Goal: Information Seeking & Learning: Learn about a topic

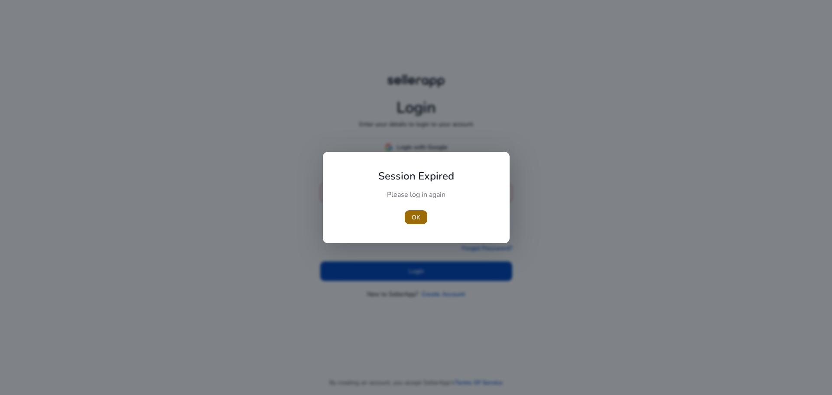
click at [415, 211] on span "button" at bounding box center [416, 217] width 23 height 21
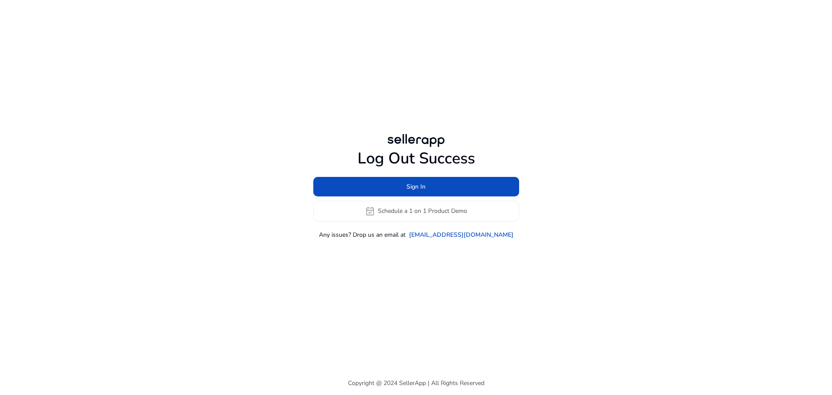
click at [412, 141] on div at bounding box center [416, 140] width 62 height 17
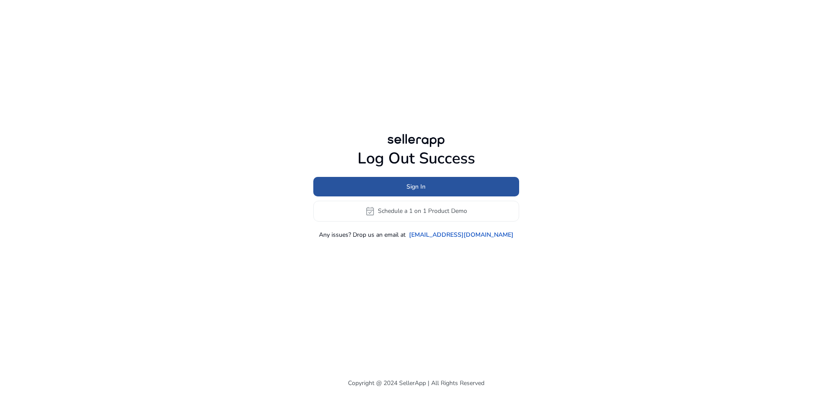
click at [410, 182] on span "Sign In" at bounding box center [415, 186] width 19 height 9
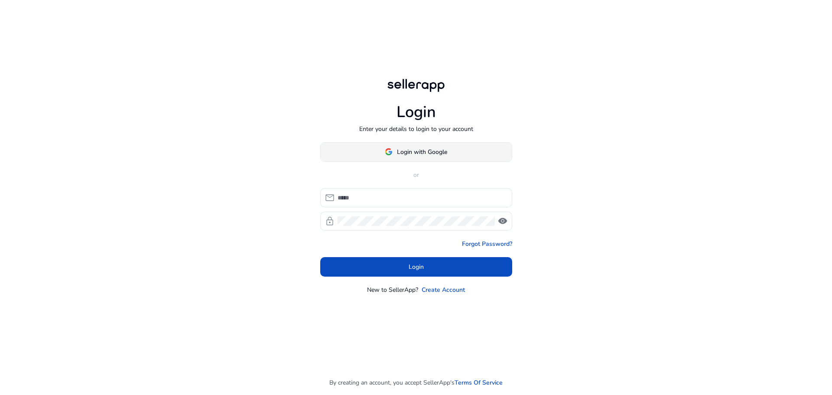
click at [421, 152] on span "Login with Google" at bounding box center [422, 151] width 50 height 9
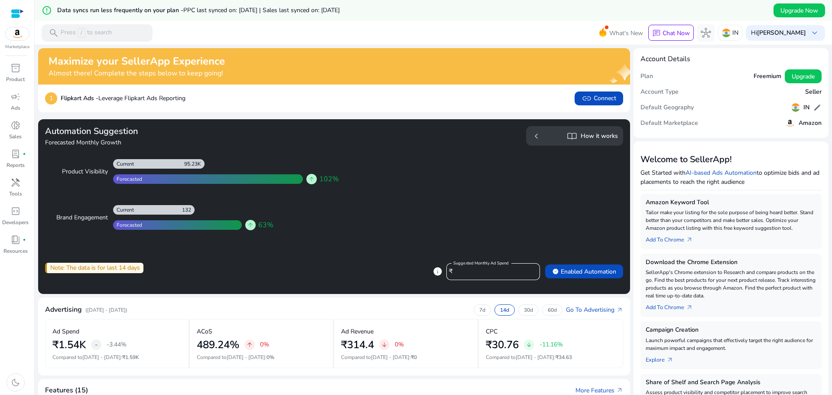
scroll to position [217, 0]
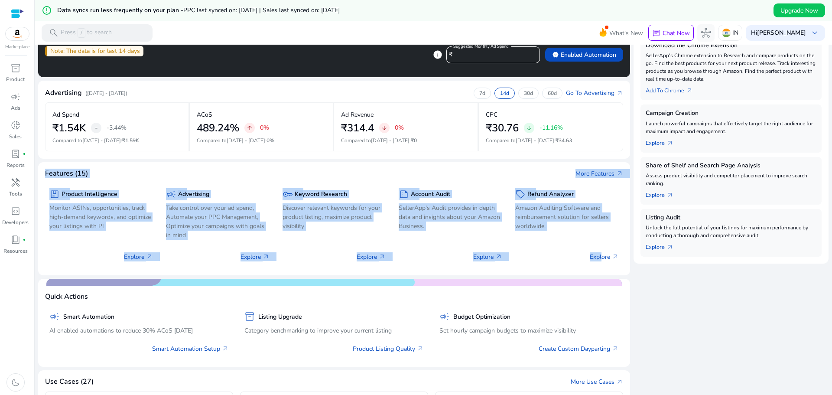
drag, startPoint x: 42, startPoint y: 163, endPoint x: 621, endPoint y: 256, distance: 585.7
click at [612, 255] on mat-card "Features (15) More Features arrow_outward package Product Intelligence Monitor …" at bounding box center [334, 218] width 592 height 113
click at [265, 164] on mat-card "Features (15) More Features arrow_outward package Product Intelligence Monitor …" at bounding box center [334, 218] width 592 height 113
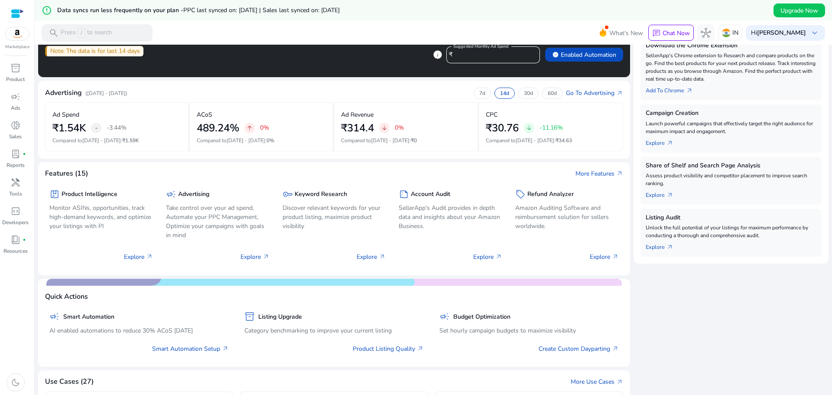
drag, startPoint x: 47, startPoint y: 113, endPoint x: 318, endPoint y: 158, distance: 275.0
click at [315, 156] on mat-card "Advertising (Jul 29, 2025 - Aug 11, 2025) 7d 14d 30d 60d Go To Advertising arro…" at bounding box center [334, 120] width 592 height 78
click at [336, 165] on mat-card "Features (15) More Features arrow_outward package Product Intelligence Monitor …" at bounding box center [334, 218] width 592 height 113
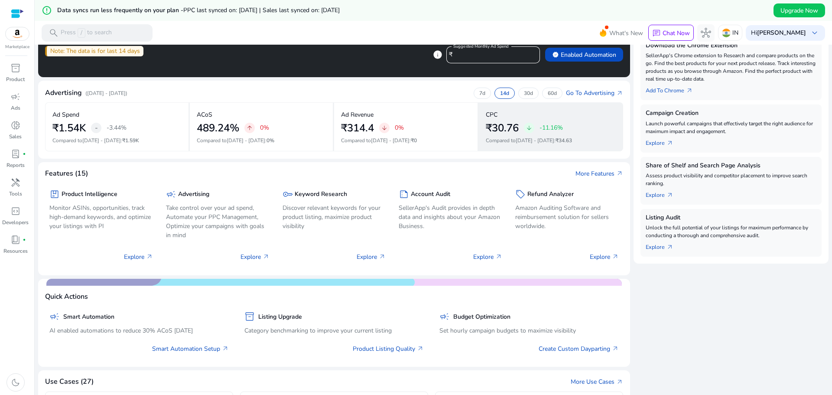
drag, startPoint x: 195, startPoint y: 140, endPoint x: 487, endPoint y: 151, distance: 292.2
click at [483, 149] on div "Ad Spend ₹1.54K - -3.44% Compared to Jul 15 - Jul 28 : ₹1.59K ACoS 489.24% arro…" at bounding box center [334, 126] width 578 height 49
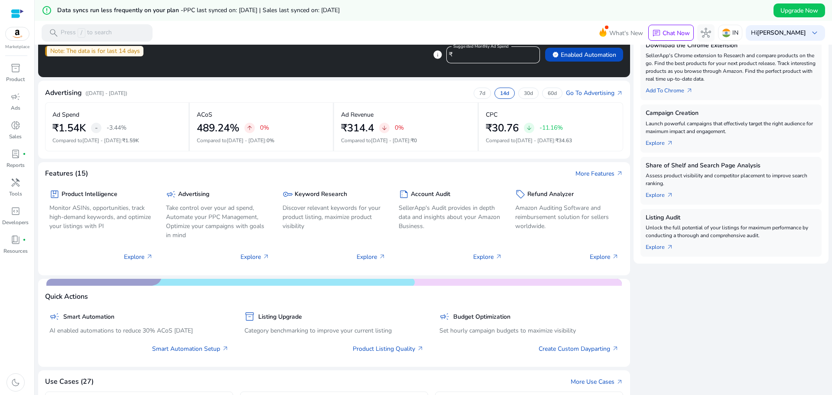
click at [501, 153] on mat-card "Advertising (Jul 29, 2025 - Aug 11, 2025) 7d 14d 30d 60d Go To Advertising arro…" at bounding box center [334, 120] width 592 height 78
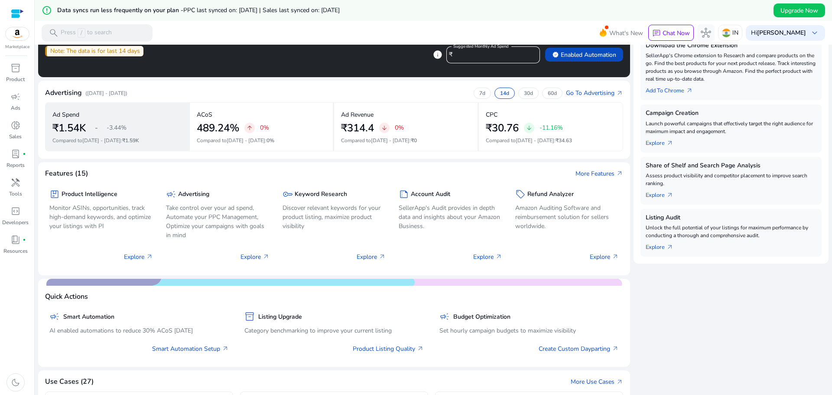
drag, startPoint x: 608, startPoint y: 149, endPoint x: 163, endPoint y: 135, distance: 444.7
click at [163, 135] on div "Ad Spend ₹1.54K - -3.44% Compared to Jul 15 - Jul 28 : ₹1.59K ACoS 489.24% arro…" at bounding box center [334, 126] width 578 height 49
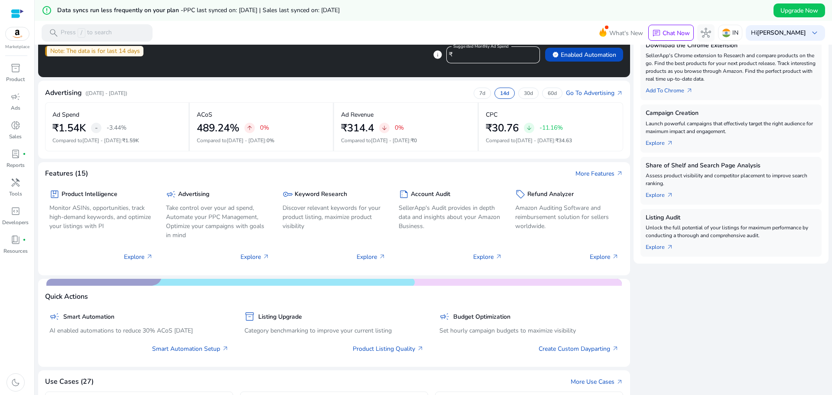
click at [312, 163] on mat-card "Features (15) More Features arrow_outward package Product Intelligence Monitor …" at bounding box center [334, 218] width 592 height 113
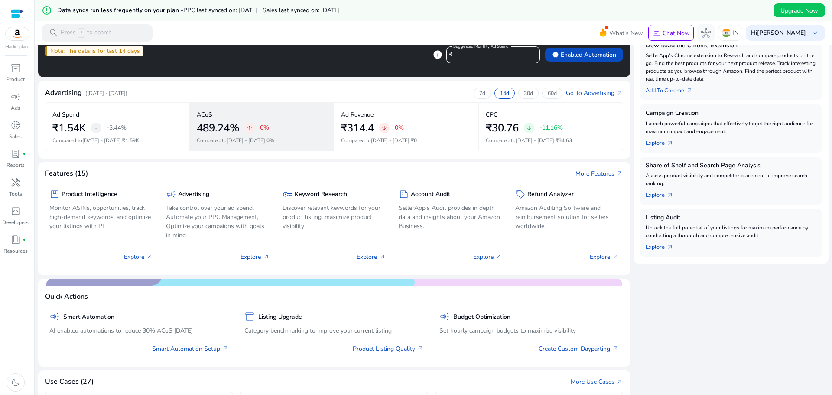
drag, startPoint x: 601, startPoint y: 143, endPoint x: 281, endPoint y: 138, distance: 320.2
click at [282, 138] on div "Ad Spend ₹1.54K - -3.44% Compared to Jul 15 - Jul 28 : ₹1.59K ACoS 489.24% arro…" at bounding box center [334, 126] width 578 height 49
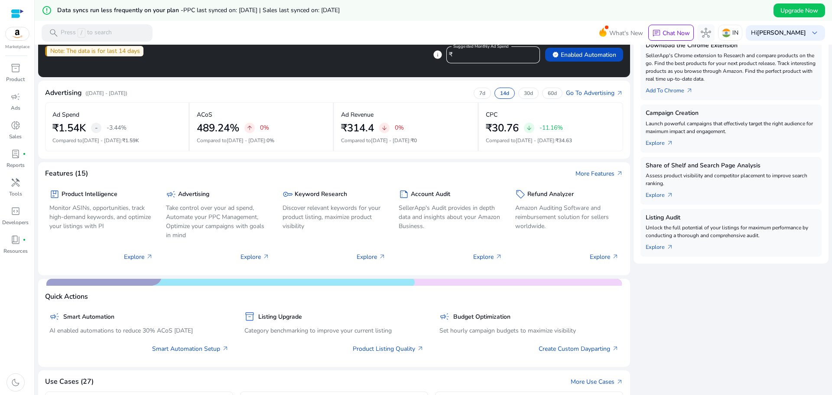
click at [260, 158] on mat-card "Advertising (Jul 29, 2025 - Aug 11, 2025) 7d 14d 30d 60d Go To Advertising arro…" at bounding box center [334, 120] width 592 height 78
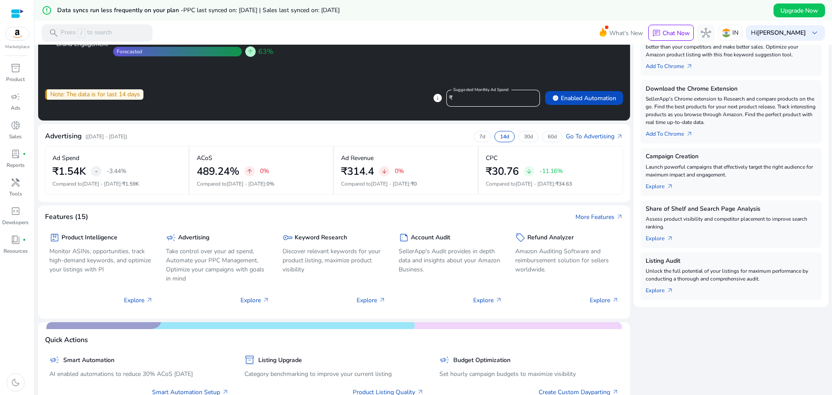
scroll to position [87, 0]
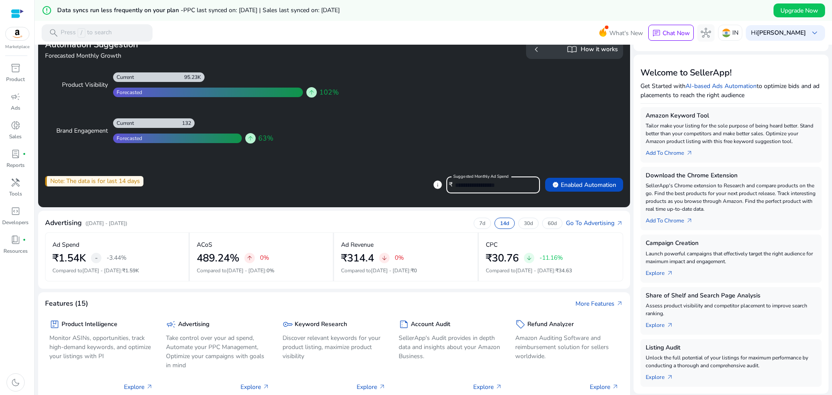
click at [495, 188] on input "*****" at bounding box center [494, 185] width 78 height 10
drag, startPoint x: 64, startPoint y: 180, endPoint x: 209, endPoint y: 177, distance: 145.2
click at [205, 175] on div "Note: The data is for last 14 days info Suggested Monthly Ad Spend ₹ ***** veri…" at bounding box center [334, 181] width 578 height 24
click at [212, 178] on div "Note: The data is for last 14 days info Suggested Monthly Ad Spend ₹ ***** veri…" at bounding box center [334, 181] width 578 height 24
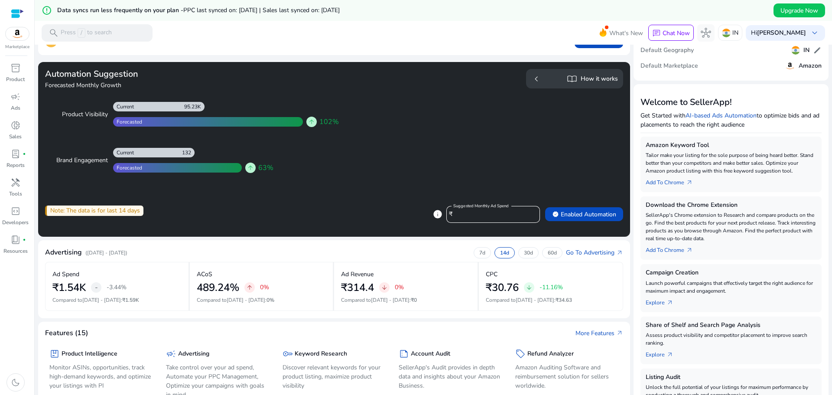
scroll to position [43, 0]
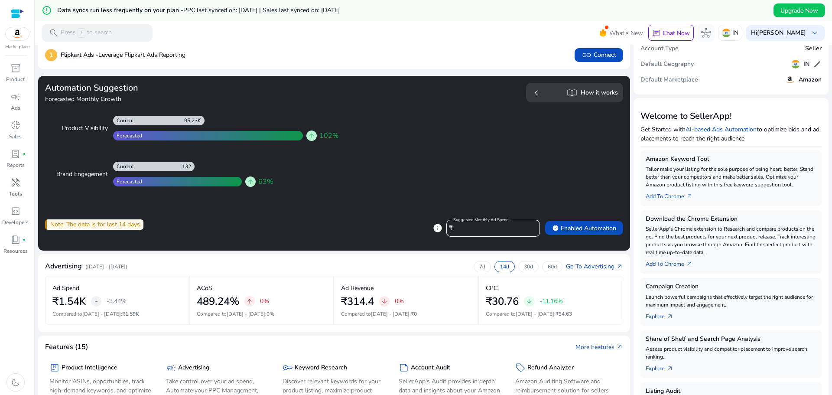
click at [247, 180] on span "arrow_upward" at bounding box center [250, 181] width 7 height 7
click at [309, 136] on span "arrow_upward" at bounding box center [311, 135] width 7 height 7
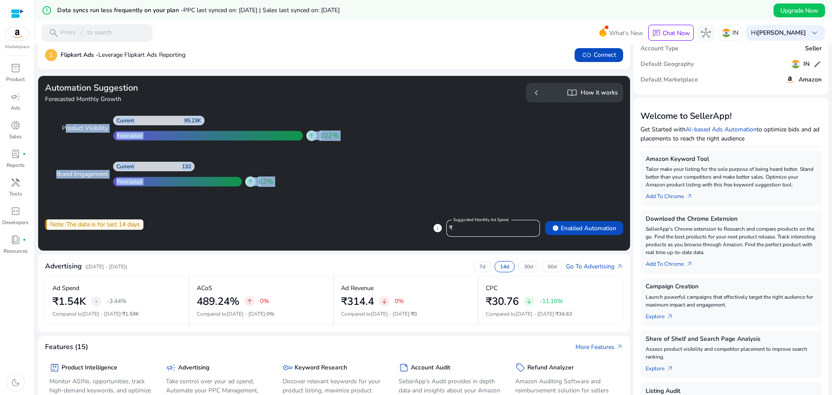
drag, startPoint x: 40, startPoint y: 122, endPoint x: 404, endPoint y: 138, distance: 364.2
click at [388, 135] on div "Automation Suggestion Forecasted Monthly Growth Product Visibility 95.23K Curre…" at bounding box center [334, 163] width 592 height 175
click at [409, 139] on app-sa-how-it-works-cta "chevron_left import_contacts How it works" at bounding box center [479, 148] width 285 height 130
drag, startPoint x: 381, startPoint y: 139, endPoint x: 113, endPoint y: 126, distance: 267.6
click at [113, 126] on div "Automation Suggestion Forecasted Monthly Growth Product Visibility 95.23K Curre…" at bounding box center [334, 148] width 578 height 130
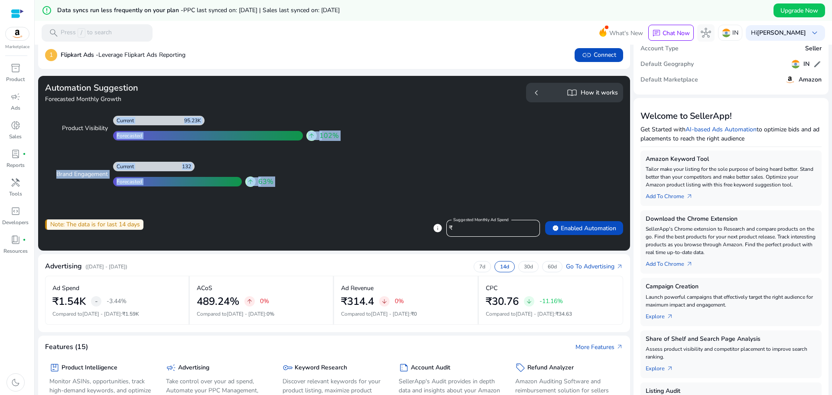
click at [113, 126] on div "95.23K Current Forecasted arrow_upward 102%" at bounding box center [212, 128] width 209 height 25
drag, startPoint x: 42, startPoint y: 89, endPoint x: 364, endPoint y: 203, distance: 341.4
click at [364, 203] on div "Automation Suggestion Forecasted Monthly Growth Product Visibility 95.23K Curre…" at bounding box center [334, 163] width 592 height 175
click at [364, 203] on app-sa-how-it-works-cta "chevron_left import_contacts How it works" at bounding box center [479, 148] width 285 height 130
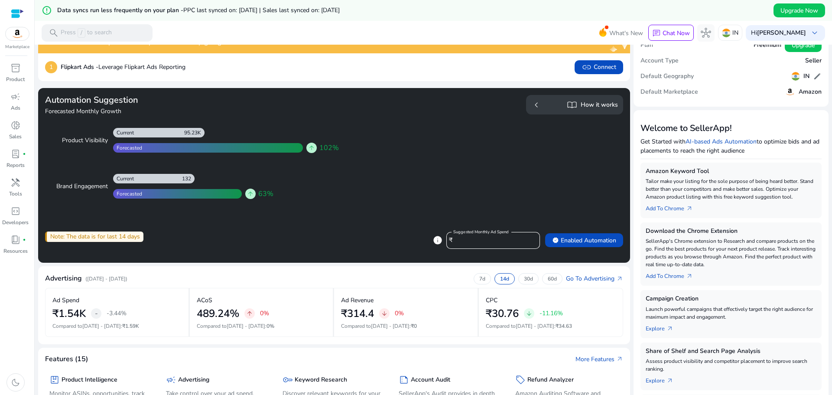
scroll to position [0, 0]
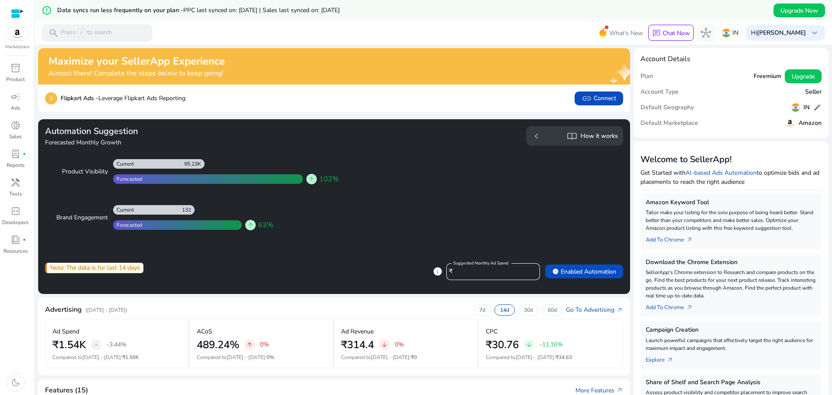
drag, startPoint x: 66, startPoint y: 10, endPoint x: 446, endPoint y: 10, distance: 379.9
click at [415, 10] on div "error_outline Data syncs run less frequently on your plan - PPC last synced on:…" at bounding box center [433, 10] width 797 height 21
click at [458, 10] on div "error_outline Data syncs run less frequently on your plan - PPC last synced on:…" at bounding box center [433, 10] width 797 height 21
drag, startPoint x: 448, startPoint y: 9, endPoint x: 140, endPoint y: 15, distance: 307.6
click at [140, 15] on div "error_outline Data syncs run less frequently on your plan - PPC last synced on:…" at bounding box center [433, 10] width 797 height 21
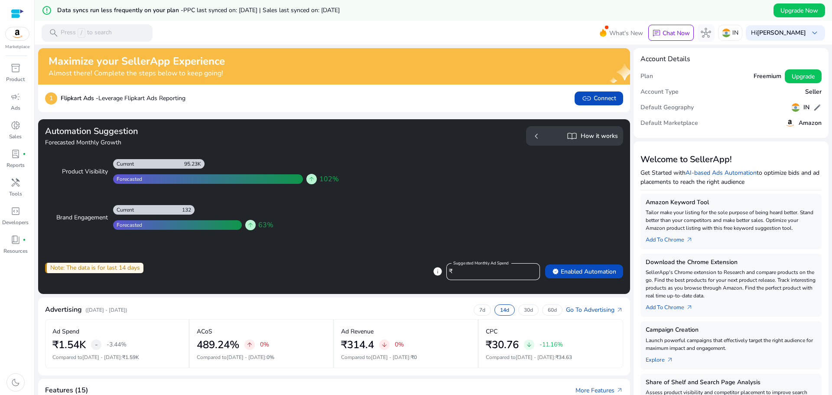
click at [140, 15] on div "error_outline Data syncs run less frequently on your plan - PPC last synced on:…" at bounding box center [191, 10] width 298 height 13
drag, startPoint x: 50, startPoint y: 13, endPoint x: 416, endPoint y: 14, distance: 366.0
click at [408, 13] on div "error_outline Data syncs run less frequently on your plan - PPC last synced on:…" at bounding box center [433, 10] width 797 height 21
click at [416, 14] on div "error_outline Data syncs run less frequently on your plan - PPC last synced on:…" at bounding box center [433, 10] width 797 height 21
drag, startPoint x: 421, startPoint y: 18, endPoint x: 81, endPoint y: 12, distance: 339.7
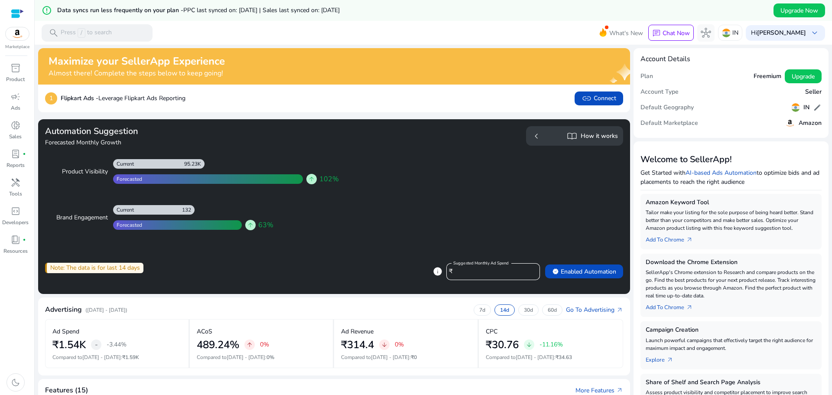
click at [81, 12] on div "error_outline Data syncs run less frequently on your plan - PPC last synced on:…" at bounding box center [433, 10] width 797 height 21
click at [81, 12] on h5 "Data syncs run less frequently on your plan - PPC last synced on: Aug 12, 2025 …" at bounding box center [198, 10] width 282 height 7
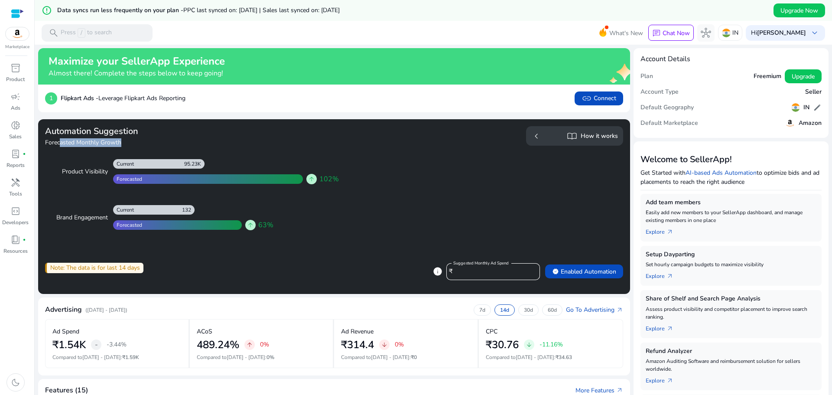
drag, startPoint x: 60, startPoint y: 144, endPoint x: 179, endPoint y: 144, distance: 119.6
click at [179, 144] on h4 "Forecasted Monthly Growth" at bounding box center [187, 142] width 285 height 9
drag, startPoint x: 150, startPoint y: 139, endPoint x: 52, endPoint y: 139, distance: 97.5
click at [52, 139] on h4 "Forecasted Monthly Growth" at bounding box center [187, 142] width 285 height 9
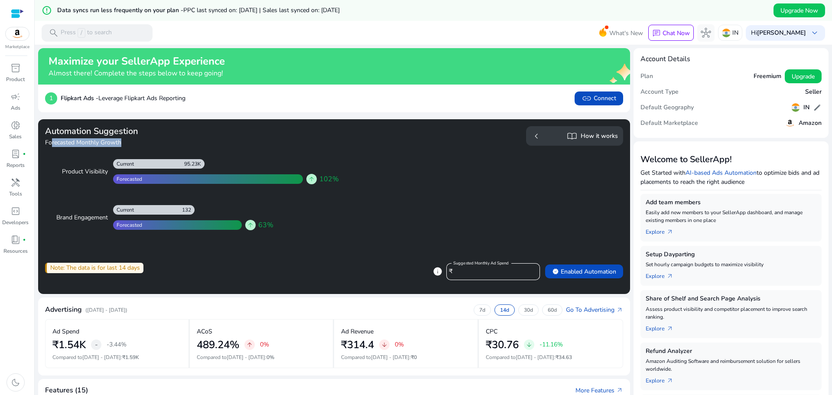
click at [52, 139] on h4 "Forecasted Monthly Growth" at bounding box center [187, 142] width 285 height 9
drag, startPoint x: 82, startPoint y: 98, endPoint x: 298, endPoint y: 101, distance: 215.7
click at [282, 100] on div "1 Flipkart Ads - Leverage Flipkart Ads Reporting link Connect" at bounding box center [334, 98] width 578 height 14
click at [315, 101] on div "1 Flipkart Ads - Leverage Flipkart Ads Reporting link Connect" at bounding box center [334, 98] width 578 height 14
click at [592, 266] on span at bounding box center [584, 271] width 78 height 21
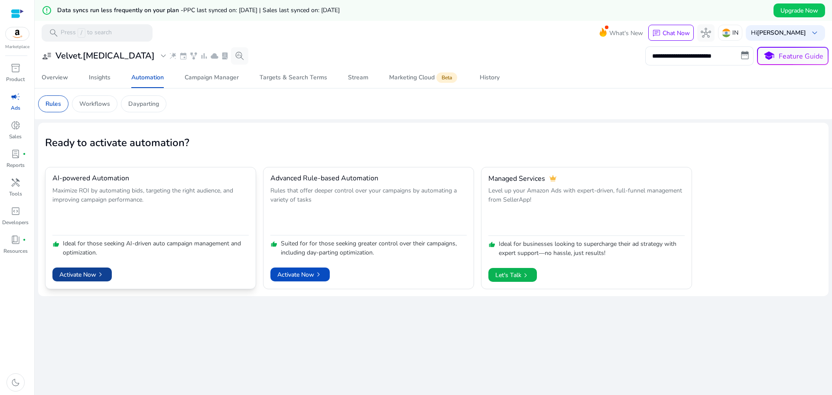
click at [93, 266] on span at bounding box center [81, 274] width 59 height 21
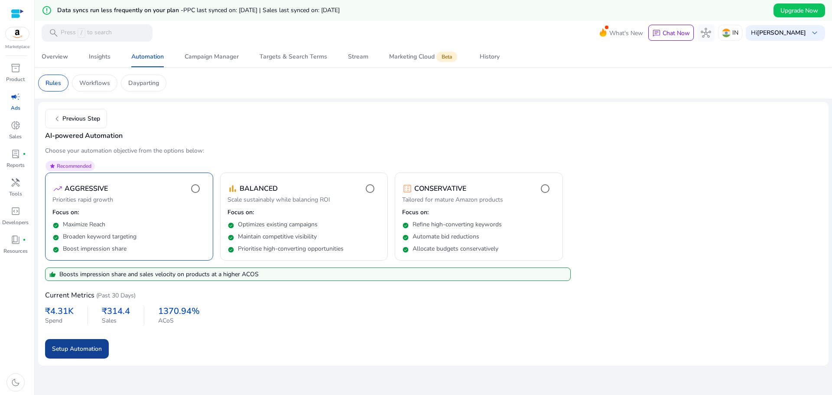
click at [88, 344] on span "Setup Automation" at bounding box center [77, 348] width 50 height 9
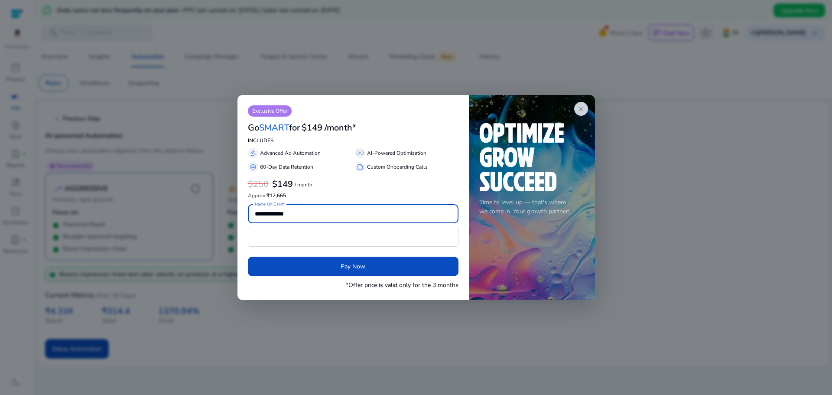
click at [590, 110] on div "close Time to level up — that's where we come in. Your growth partner!" at bounding box center [532, 197] width 126 height 204
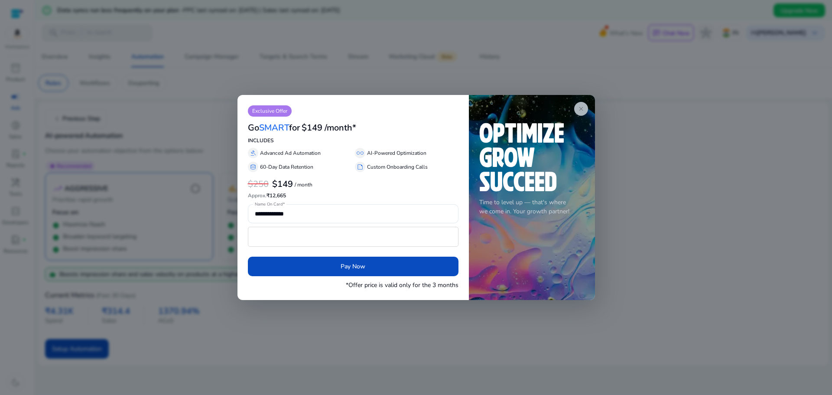
click at [586, 111] on app-icon "close" at bounding box center [581, 109] width 14 height 14
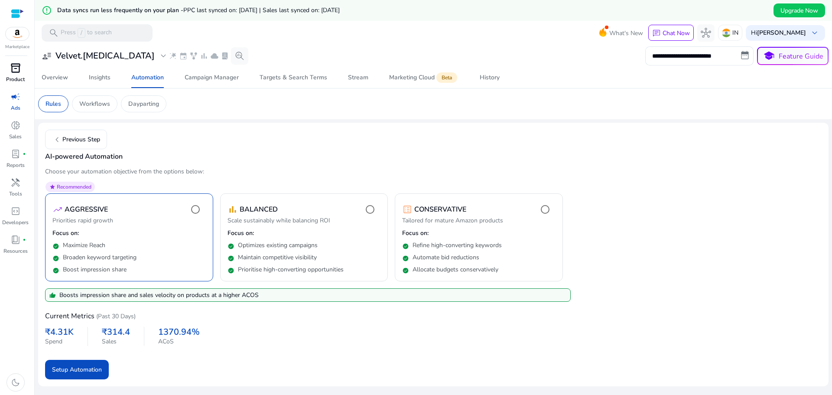
click at [9, 64] on div "inventory_2" at bounding box center [15, 68] width 24 height 14
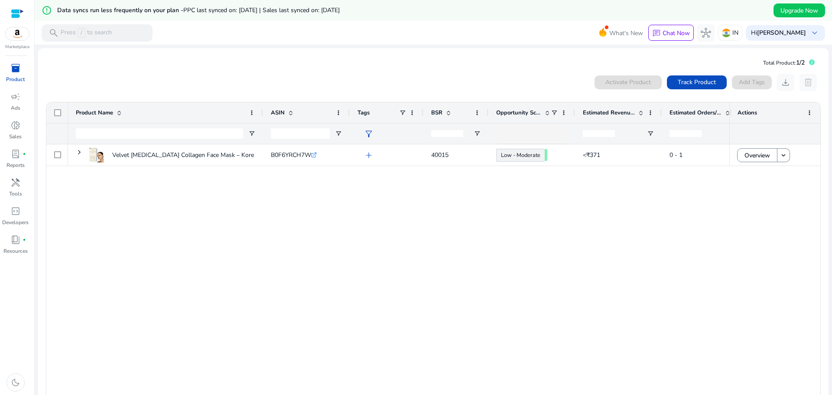
drag, startPoint x: 182, startPoint y: 11, endPoint x: 424, endPoint y: 12, distance: 241.3
click at [424, 12] on div "error_outline Data syncs run less frequently on your plan - PPC last synced on:…" at bounding box center [433, 10] width 797 height 21
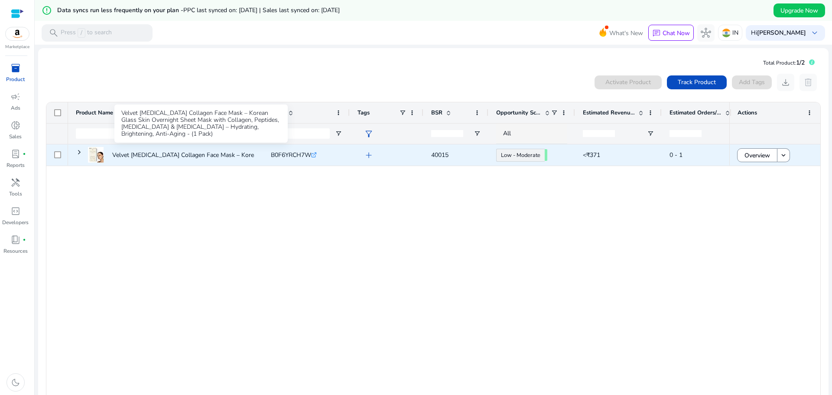
click at [195, 152] on p "Velvet [MEDICAL_DATA] Collagen Face Mask – Korean Glass Skin Overnight..." at bounding box center [217, 155] width 211 height 18
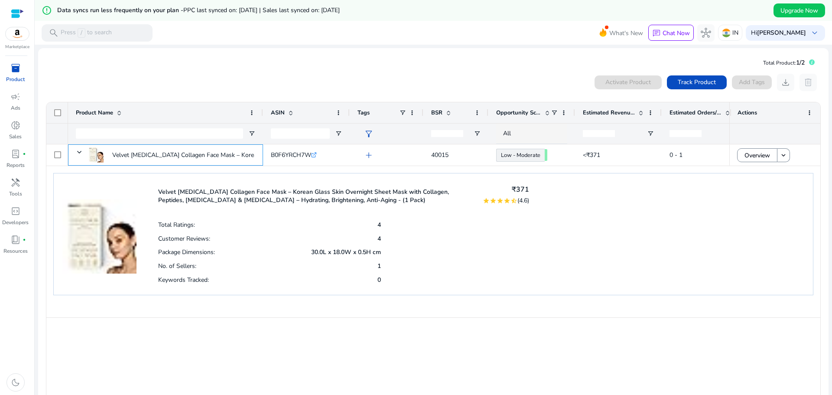
scroll to position [40, 0]
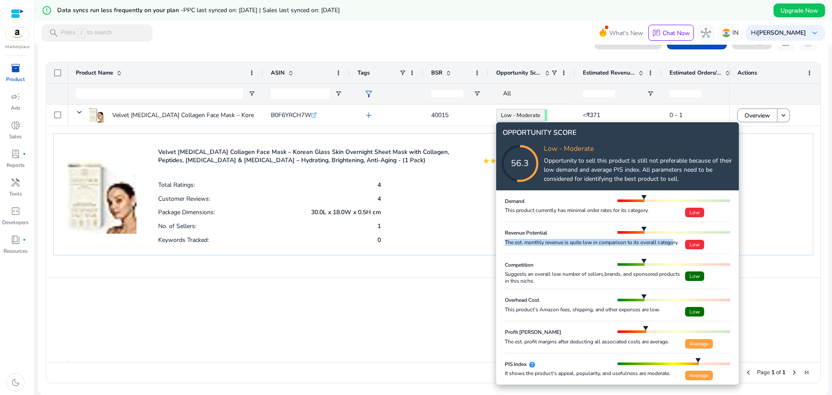
drag, startPoint x: 504, startPoint y: 240, endPoint x: 676, endPoint y: 246, distance: 172.1
click at [676, 245] on div "Demand This product currently has minimal order rates for its category. Low Rev…" at bounding box center [617, 287] width 243 height 194
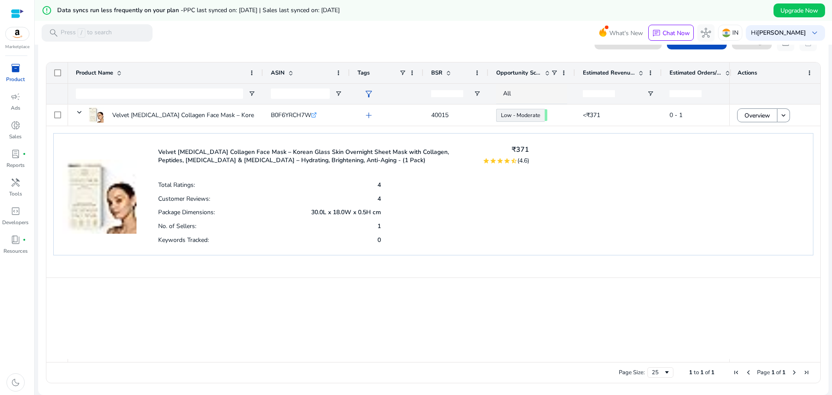
click at [676, 246] on div "Velvet [MEDICAL_DATA] Collagen Face Mask – Korean Glass Skin Overnight Sheet Ma…" at bounding box center [433, 194] width 760 height 123
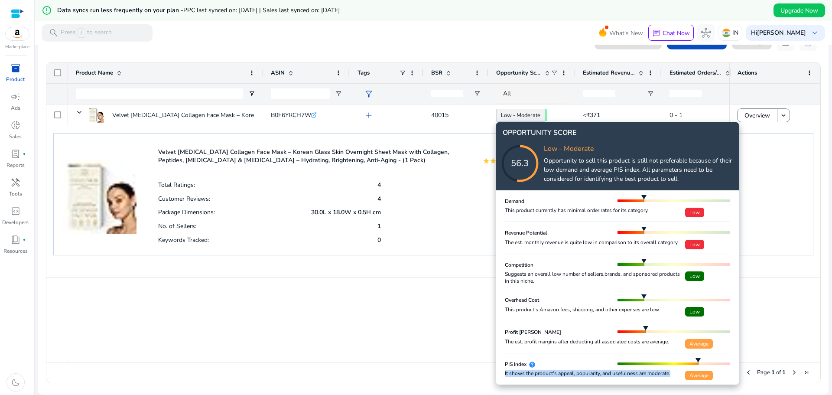
drag, startPoint x: 505, startPoint y: 373, endPoint x: 678, endPoint y: 373, distance: 173.3
click at [678, 373] on div "It shows the product's appeal, popularity, and usefulness are moderate." at bounding box center [595, 372] width 180 height 7
drag, startPoint x: 606, startPoint y: 373, endPoint x: 669, endPoint y: 373, distance: 63.2
click at [669, 373] on div "It shows the product's appeal, popularity, and usefulness are moderate." at bounding box center [595, 372] width 180 height 7
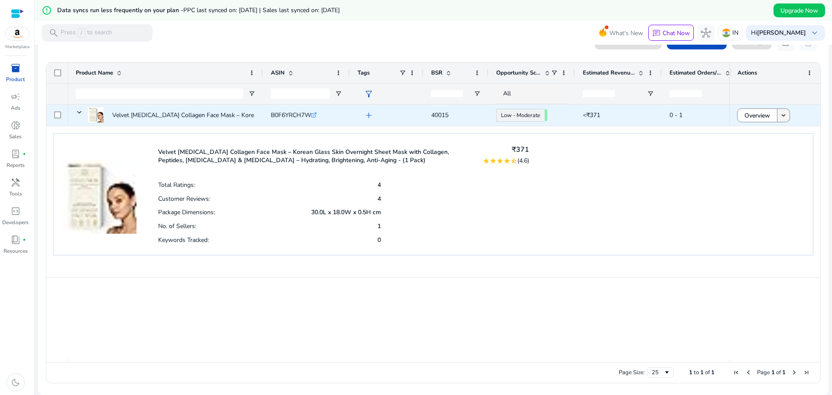
click at [781, 111] on mat-icon "keyboard_arrow_down" at bounding box center [783, 115] width 8 height 8
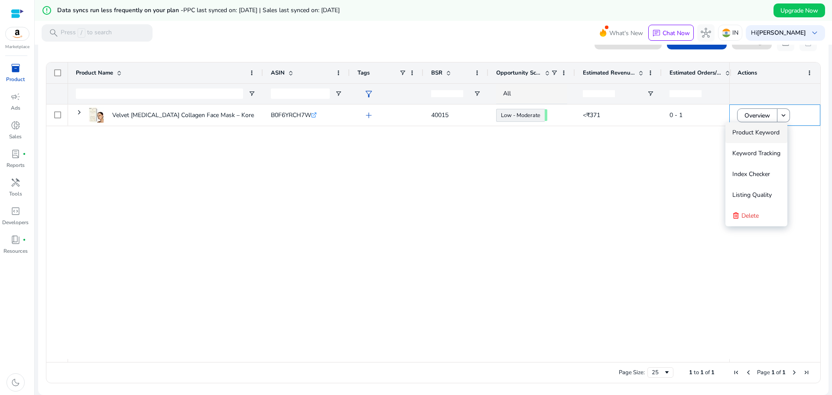
click at [545, 218] on div "Velvet [MEDICAL_DATA] Collagen Face Mask – Korean Glass Skin Overnight... B0F6Y…" at bounding box center [398, 231] width 661 height 254
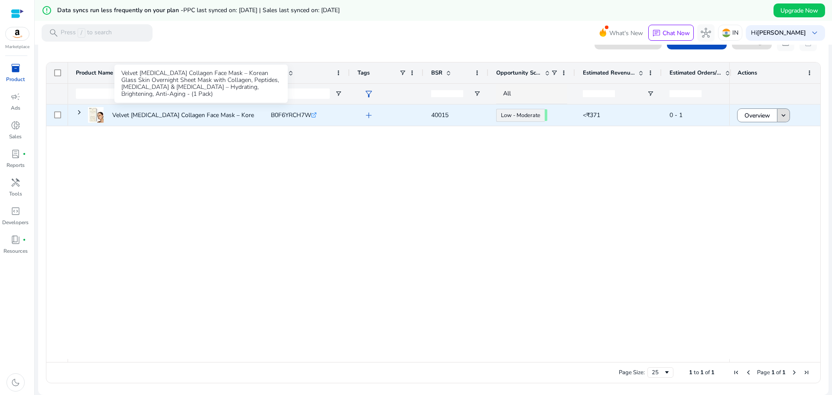
click at [174, 118] on p "Velvet [MEDICAL_DATA] Collagen Face Mask – Korean Glass Skin Overnight..." at bounding box center [217, 115] width 211 height 18
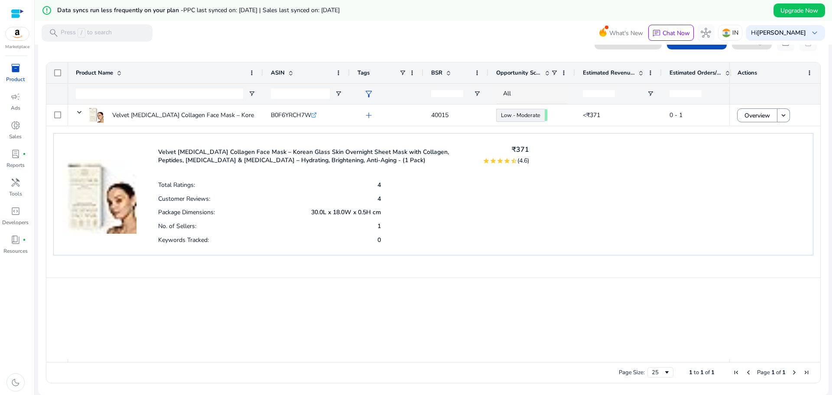
drag, startPoint x: 167, startPoint y: 156, endPoint x: 500, endPoint y: 237, distance: 342.9
click at [500, 237] on div "Velvet [MEDICAL_DATA] Collagen Face Mask – Korean Glass Skin Overnight Sheet Ma…" at bounding box center [343, 194] width 371 height 104
click at [500, 237] on div "Total Ratings: 4 Customer Reviews: 4 Package Dimensions: 30.0L x 18.0W x 0.5H c…" at bounding box center [343, 212] width 371 height 68
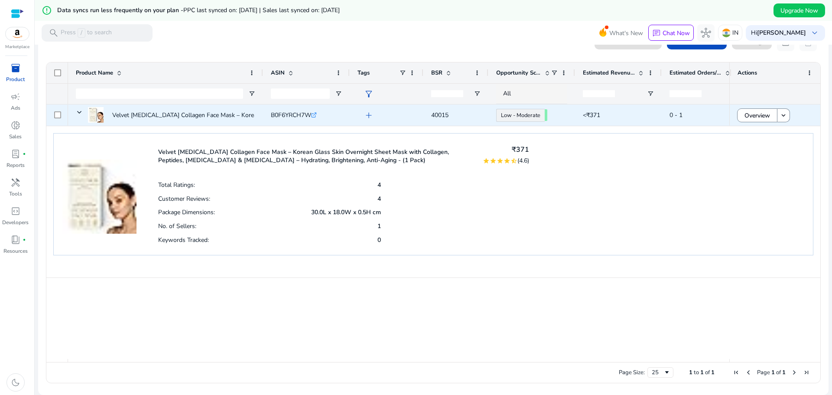
click at [300, 112] on span "B0F6YRCH7W" at bounding box center [291, 115] width 40 height 8
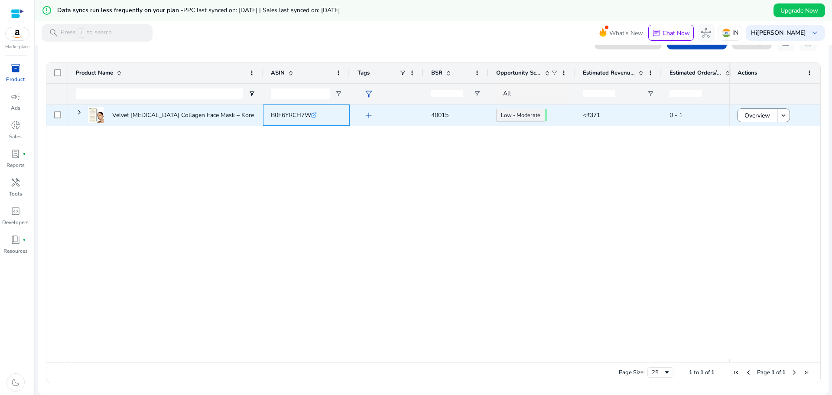
click at [316, 116] on icon at bounding box center [313, 115] width 4 height 4
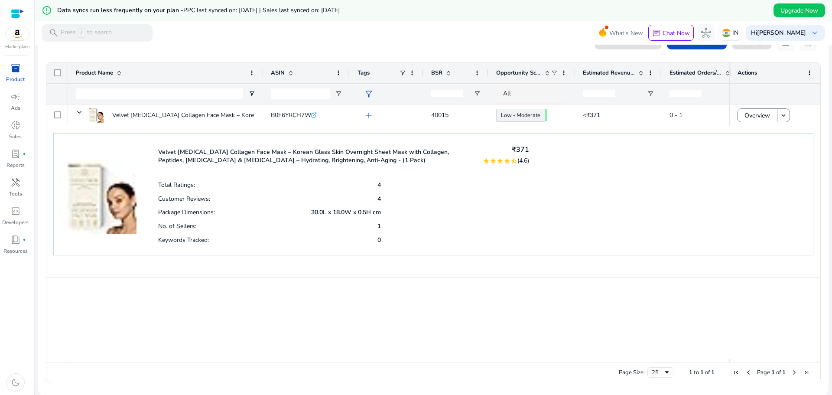
click at [103, 214] on img at bounding box center [99, 187] width 74 height 91
